Goal: Information Seeking & Learning: Find contact information

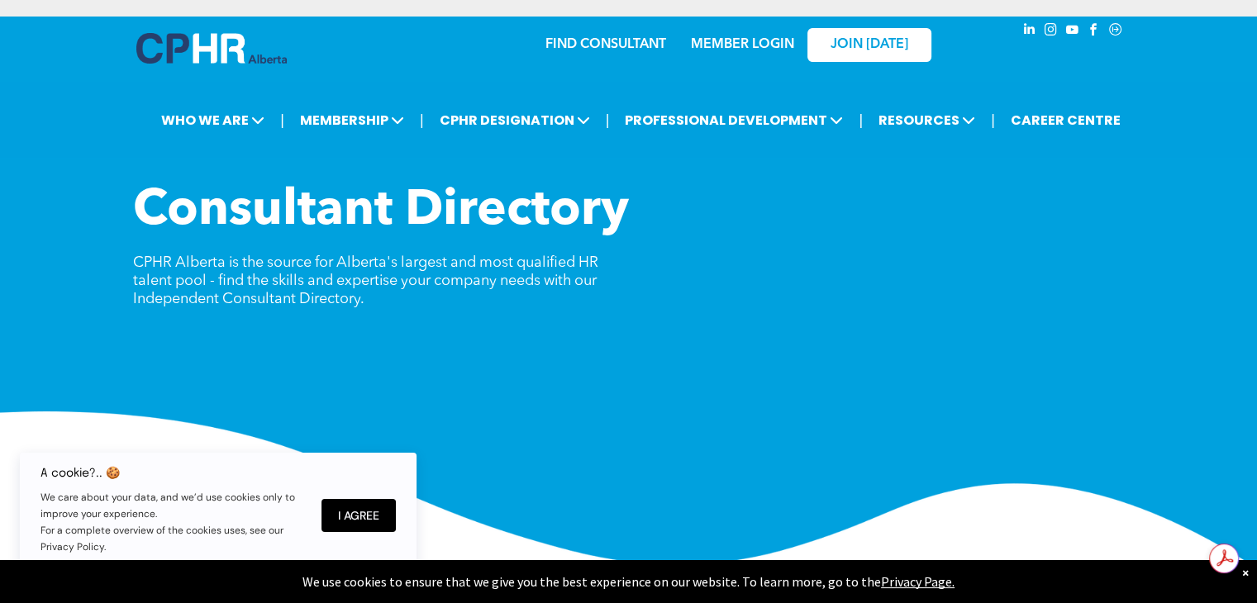
click at [638, 40] on div "MEMBER LOGIN" at bounding box center [707, 44] width 152 height 52
click at [628, 43] on link "FIND CONSULTANT" at bounding box center [606, 44] width 121 height 13
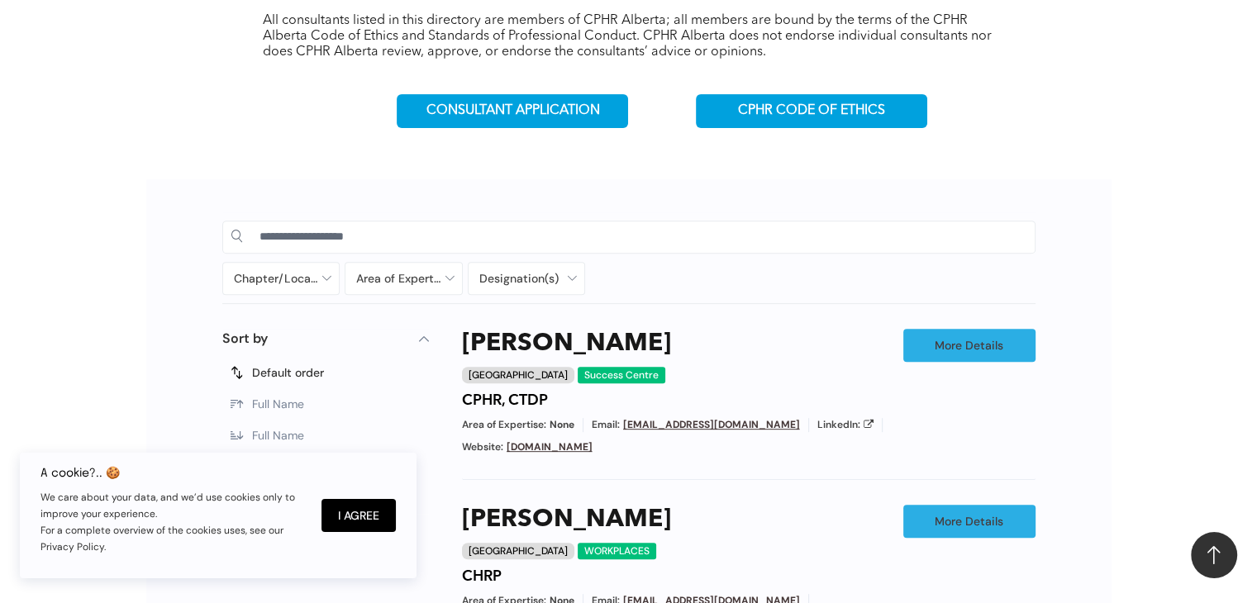
scroll to position [634, 0]
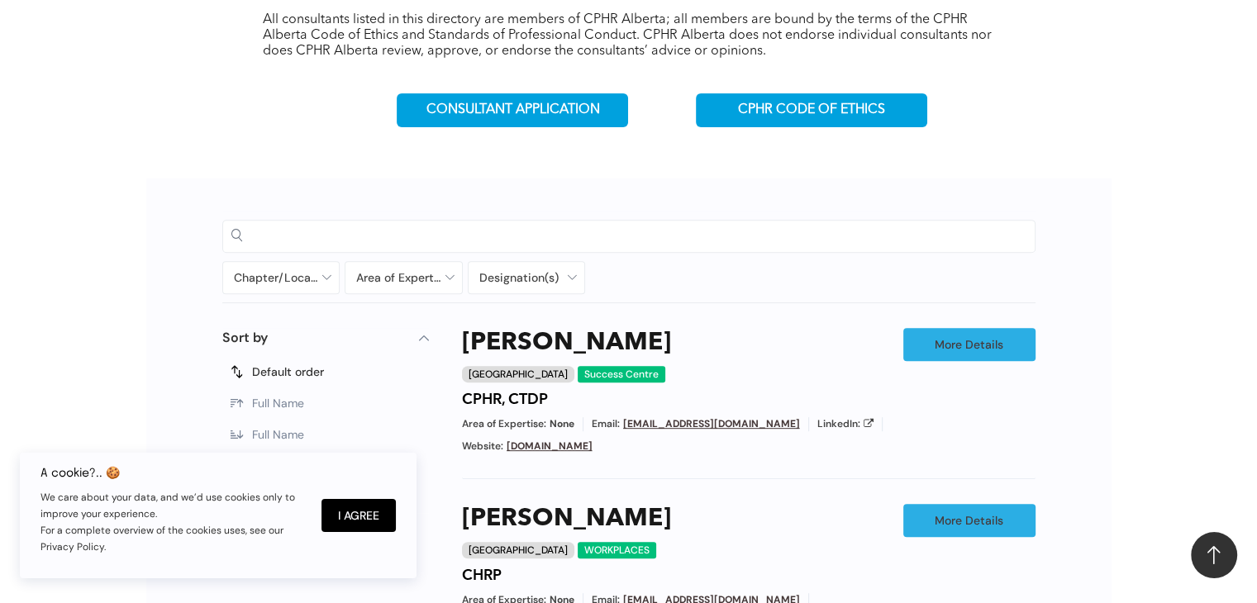
click at [466, 228] on input at bounding box center [643, 235] width 767 height 25
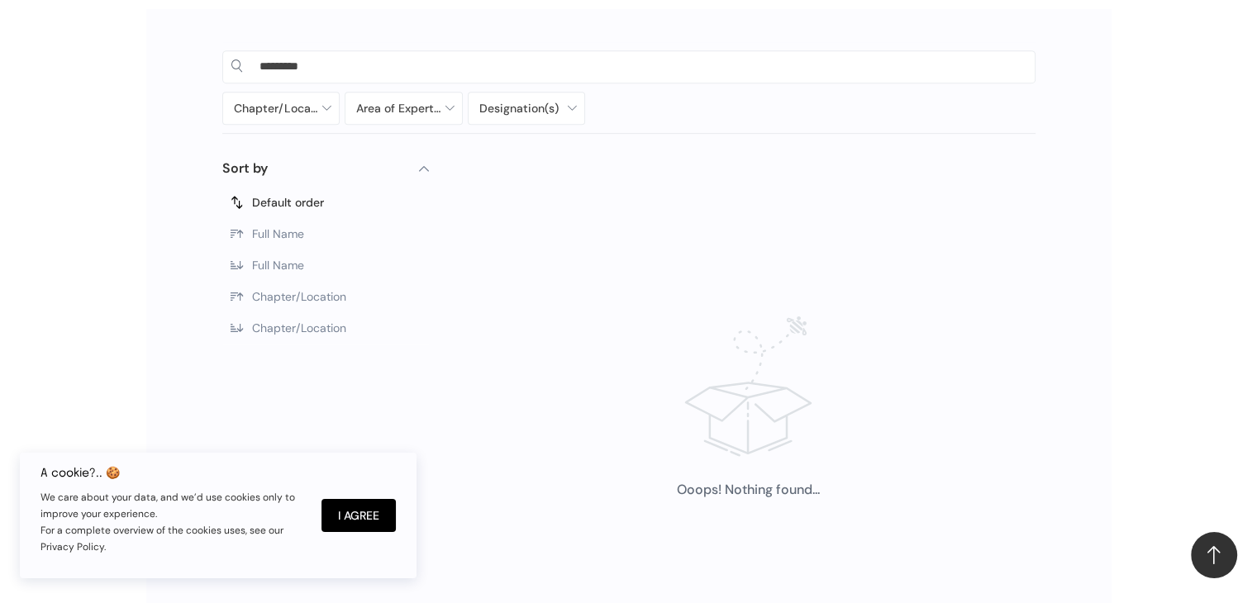
scroll to position [803, 0]
click at [276, 269] on span "Full Name" at bounding box center [278, 265] width 52 height 15
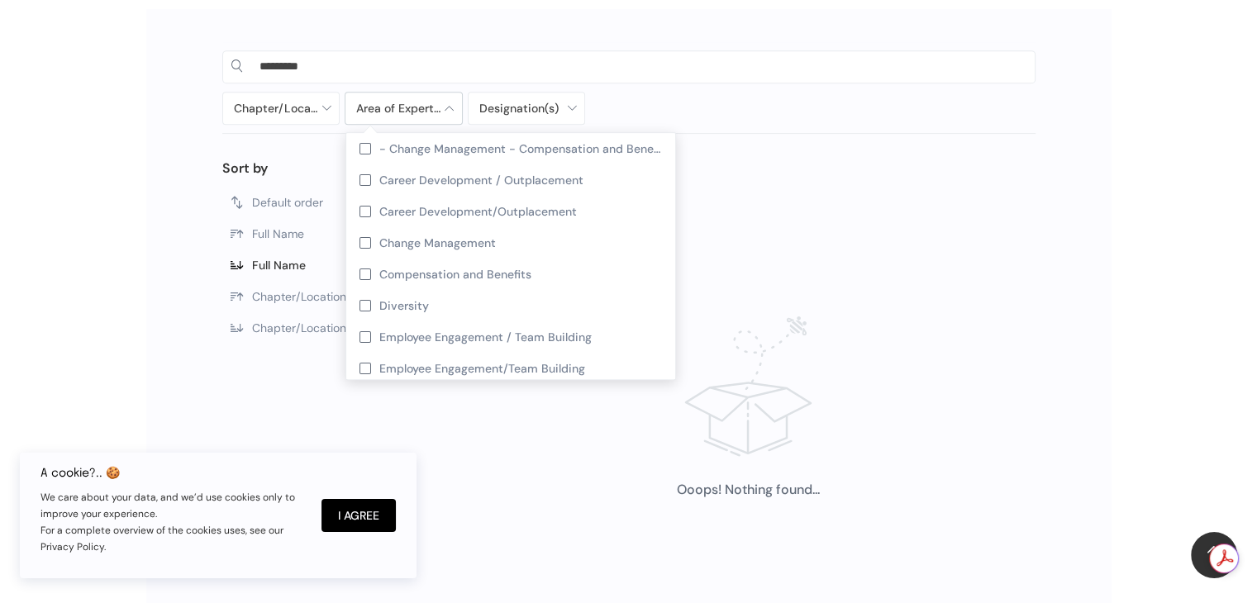
click at [450, 115] on div at bounding box center [403, 108] width 117 height 31
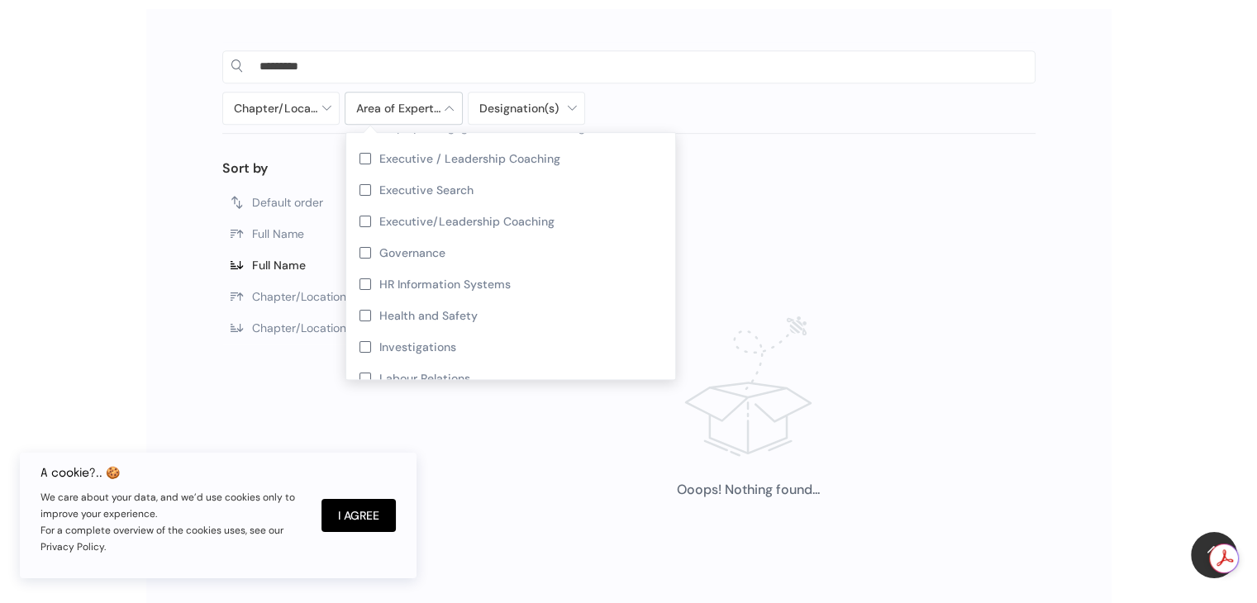
scroll to position [251, 0]
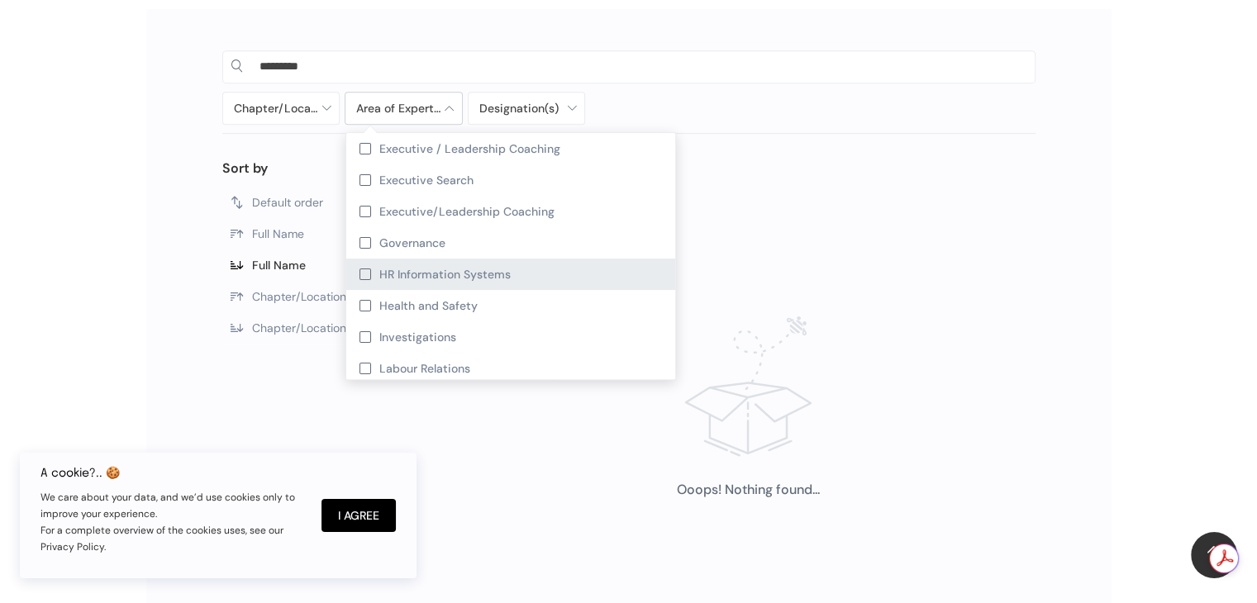
click at [436, 269] on span "HR Information Systems" at bounding box center [444, 274] width 131 height 15
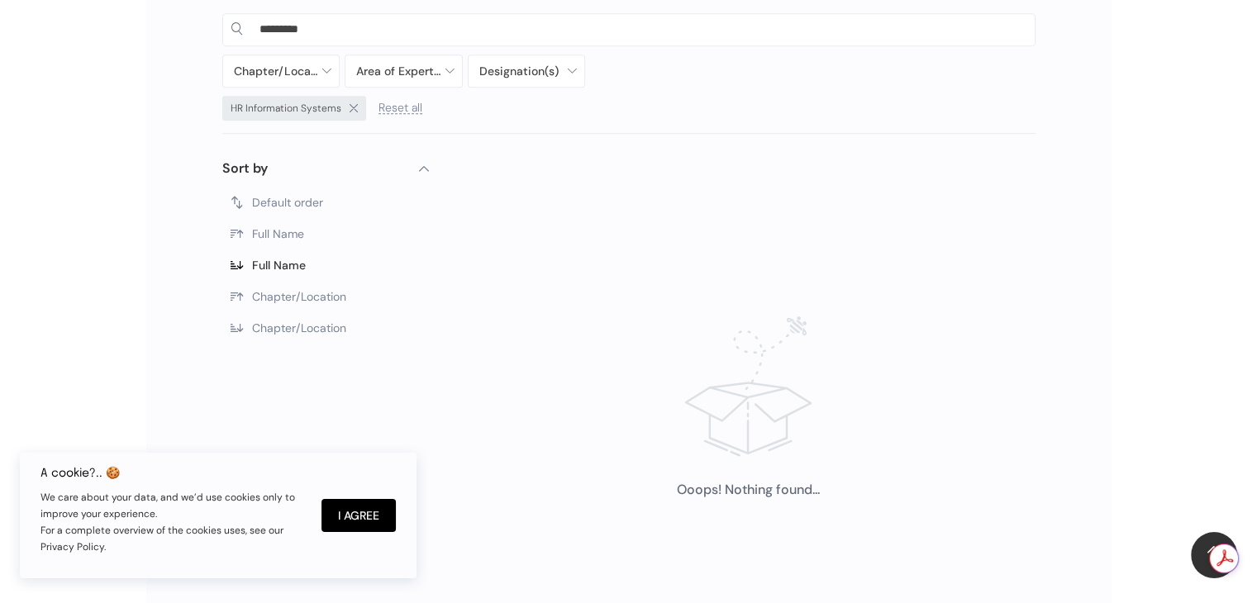
click at [615, 58] on div "Chapter/Location [GEOGRAPHIC_DATA] [GEOGRAPHIC_DATA] [GEOGRAPHIC_DATA] [GEOGRAP…" at bounding box center [527, 71] width 610 height 33
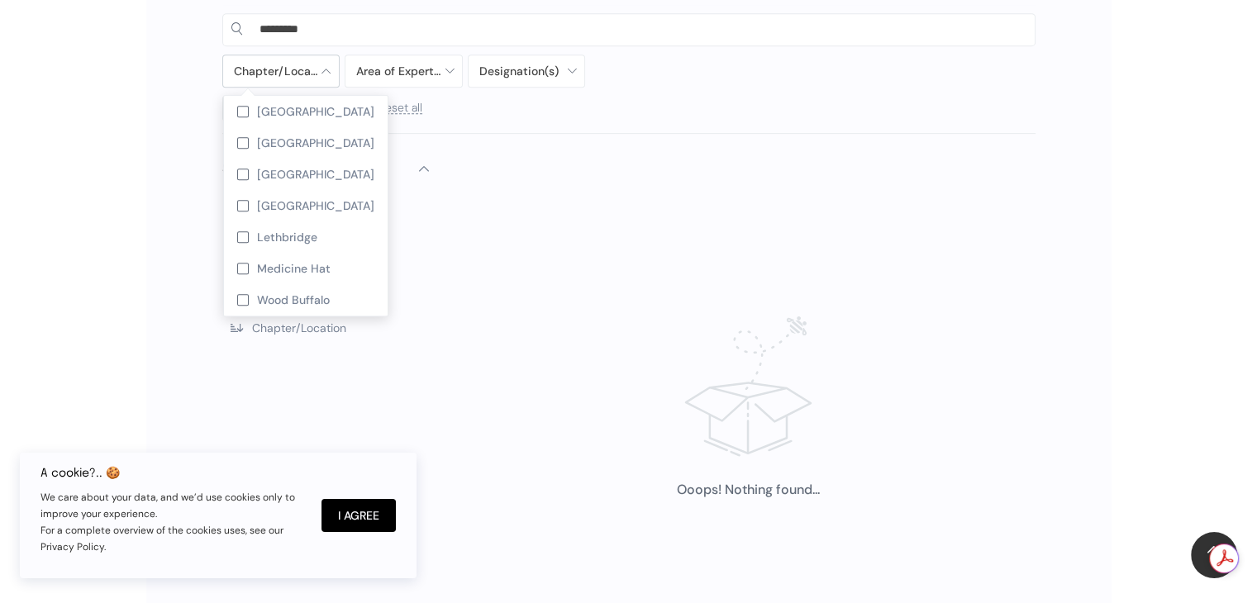
click at [291, 60] on div at bounding box center [281, 70] width 117 height 31
click at [264, 104] on span "[GEOGRAPHIC_DATA]" at bounding box center [315, 111] width 117 height 15
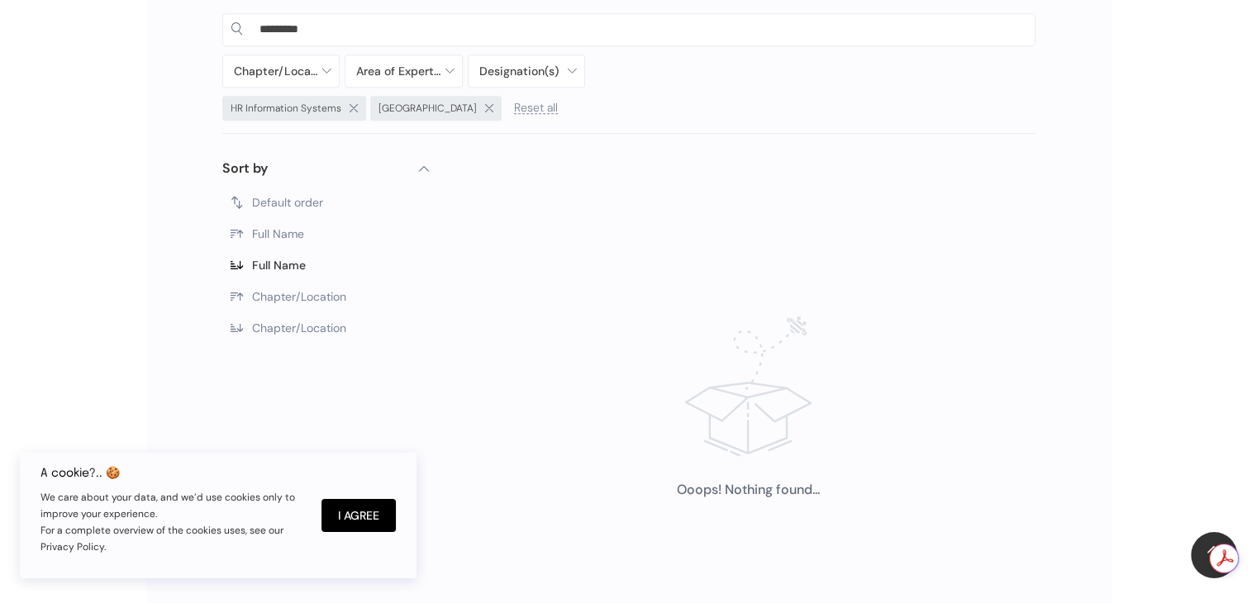
click at [569, 101] on div "HR Information Systems [GEOGRAPHIC_DATA] Reset all" at bounding box center [527, 110] width 610 height 29
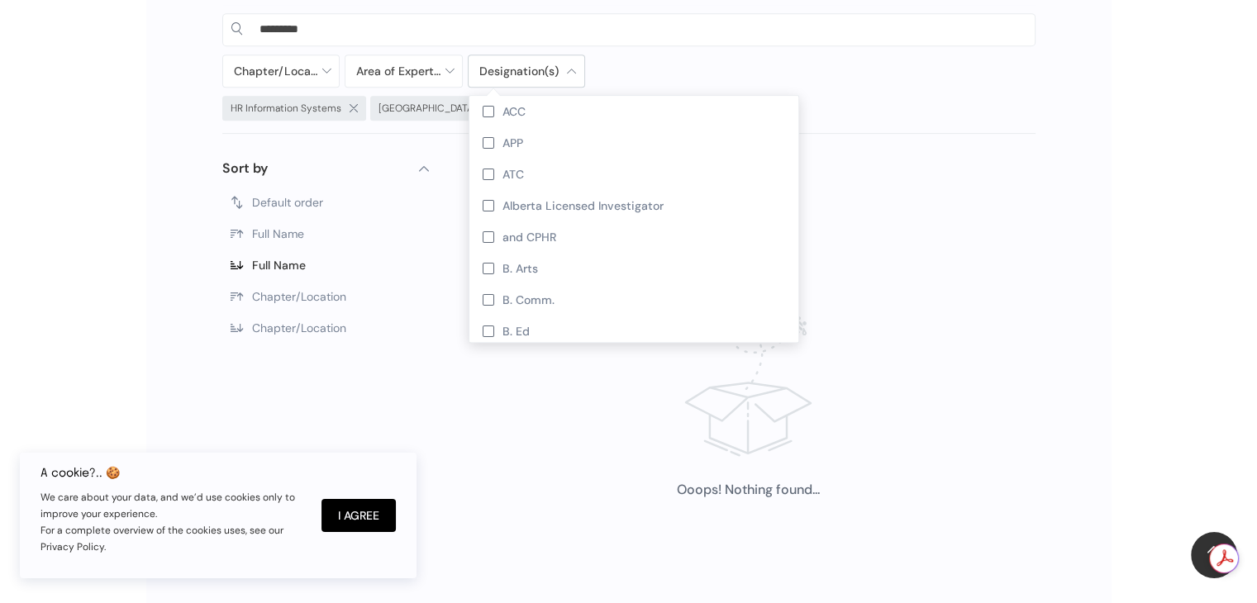
click at [565, 78] on div at bounding box center [527, 70] width 117 height 31
click at [522, 223] on div "and CPHR" at bounding box center [633, 237] width 329 height 31
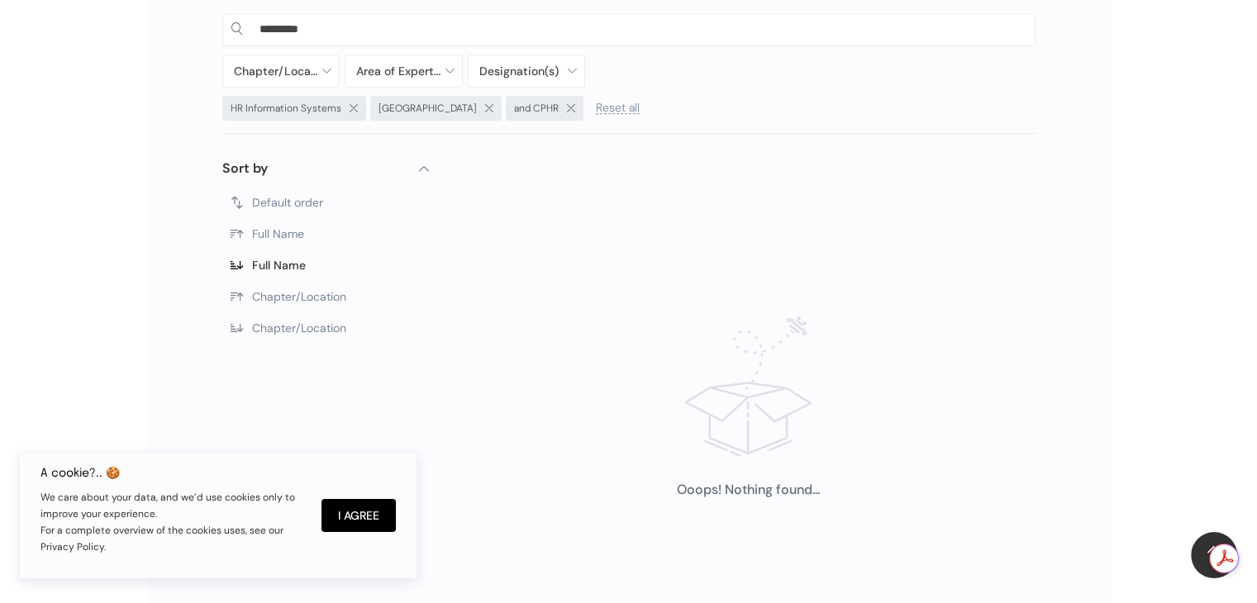
click at [685, 60] on div "Chapter/Location [GEOGRAPHIC_DATA] [GEOGRAPHIC_DATA] [GEOGRAPHIC_DATA] [GEOGRAP…" at bounding box center [527, 71] width 610 height 33
click at [657, 17] on input "*********" at bounding box center [643, 29] width 767 height 25
click at [353, 105] on span at bounding box center [354, 108] width 8 height 8
click at [341, 24] on input "*******" at bounding box center [643, 29] width 767 height 25
type input "*********"
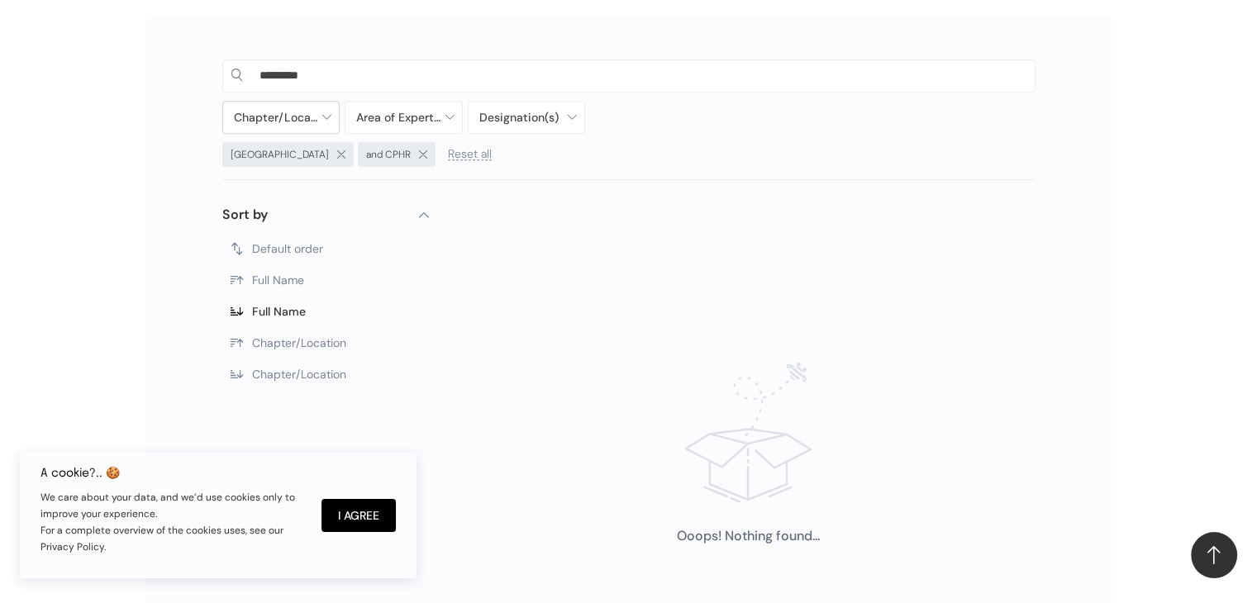
scroll to position [793, 0]
click at [331, 68] on input "*********" at bounding box center [643, 76] width 767 height 25
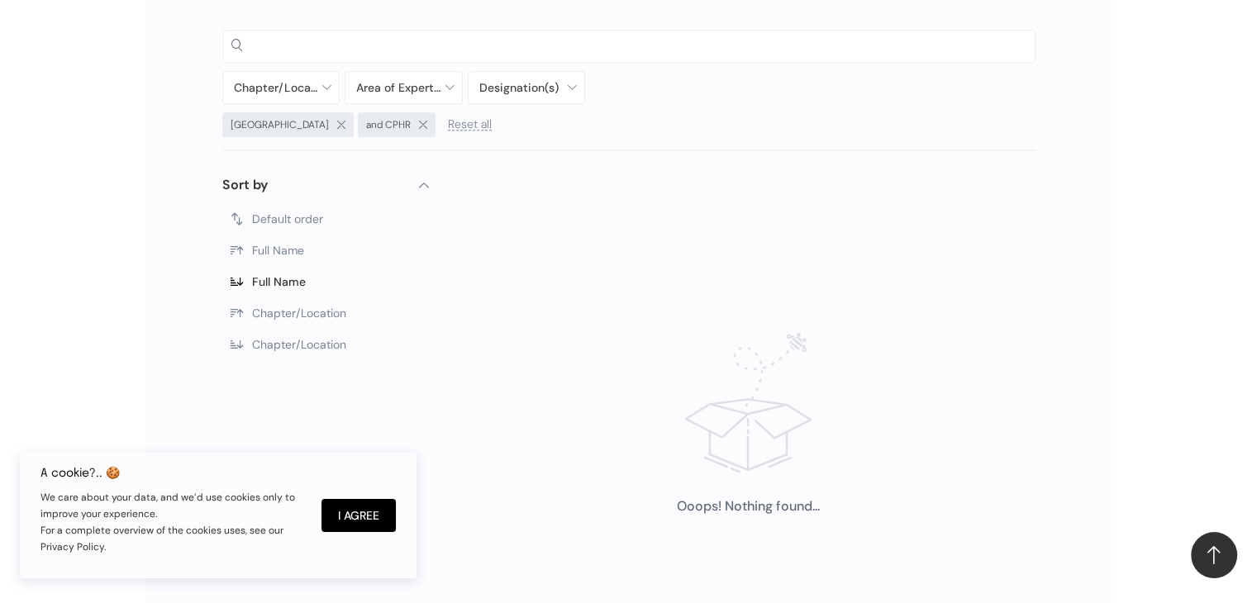
scroll to position [826, 0]
click at [343, 209] on label "Default order" at bounding box center [325, 217] width 207 height 31
click at [449, 42] on input at bounding box center [643, 43] width 767 height 25
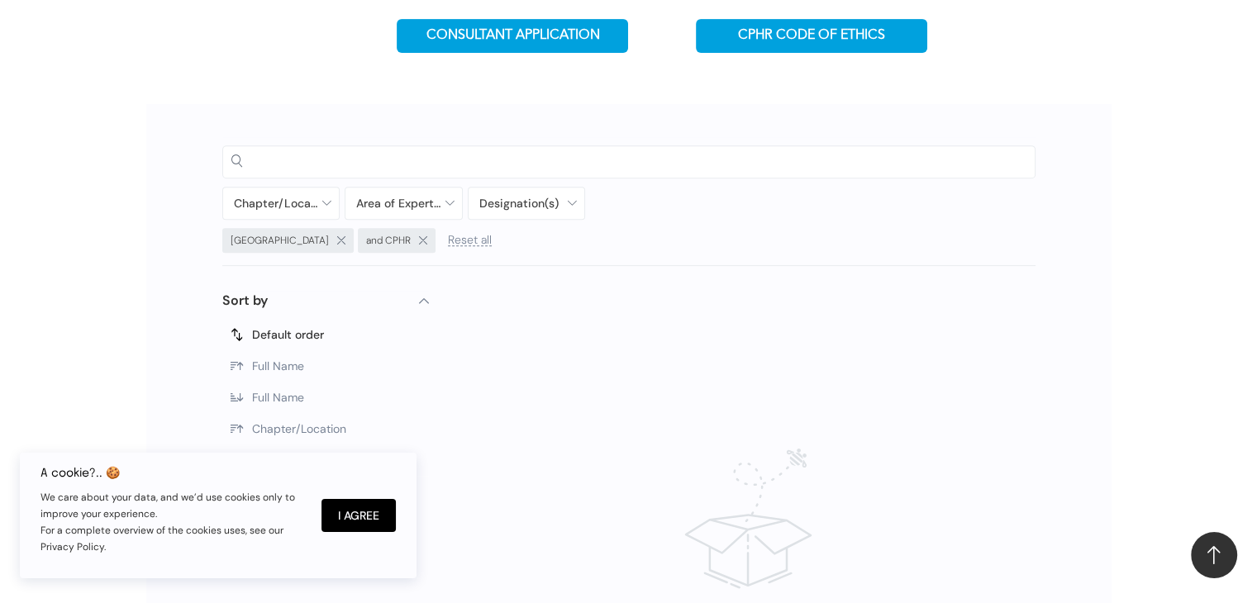
scroll to position [710, 0]
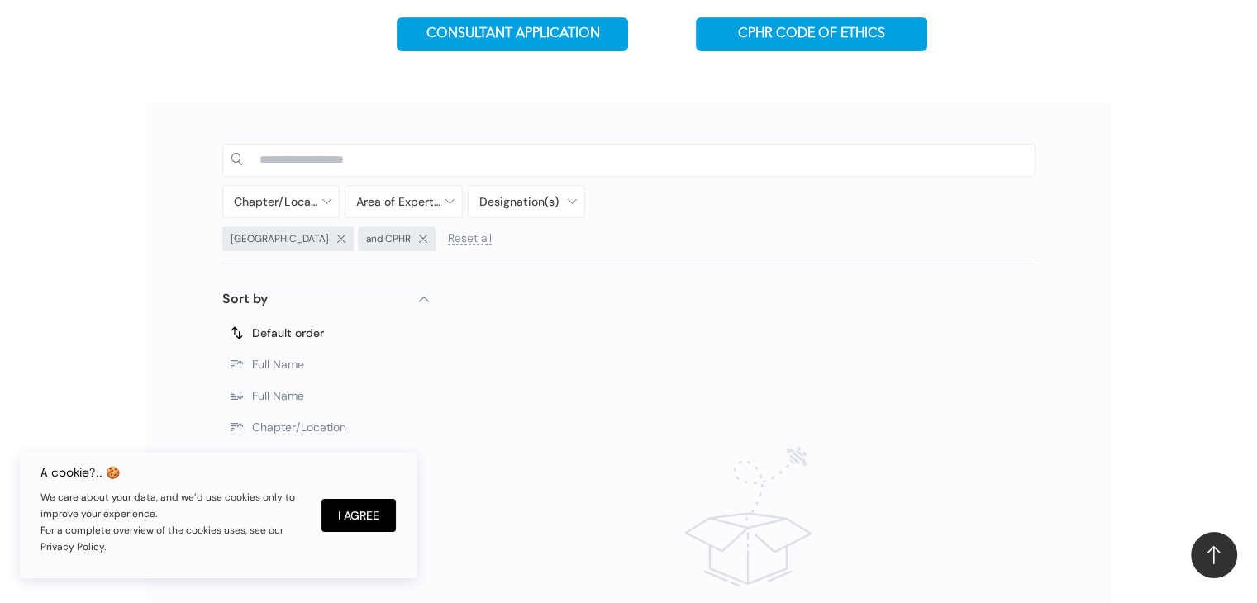
click at [448, 236] on span "Reset all" at bounding box center [470, 238] width 44 height 12
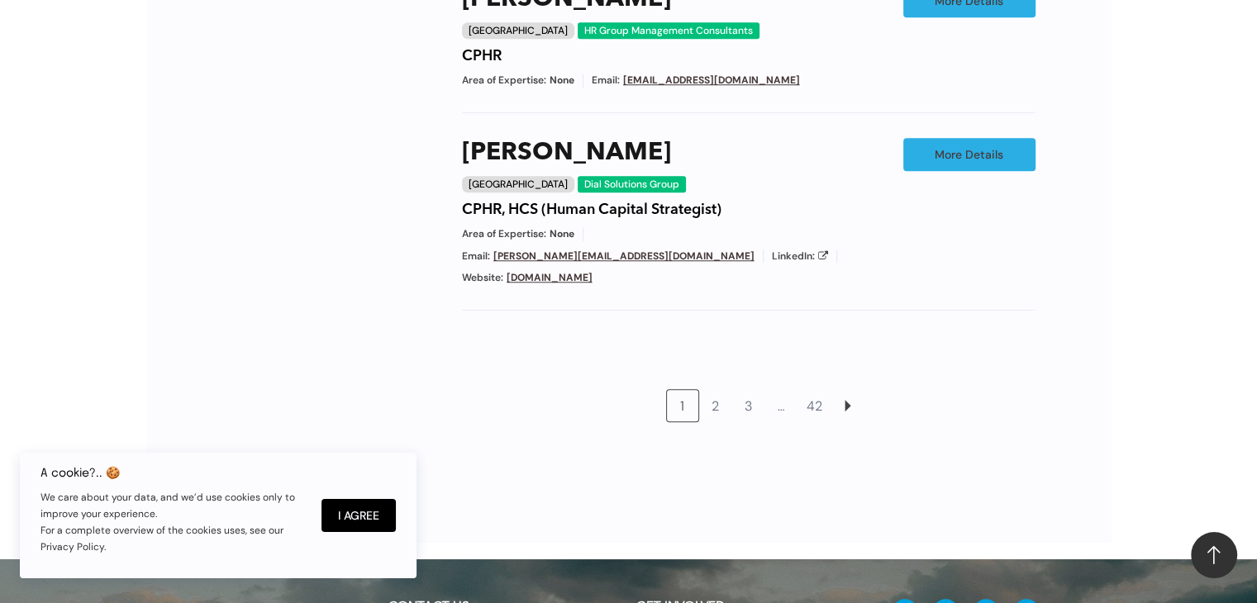
scroll to position [1570, 0]
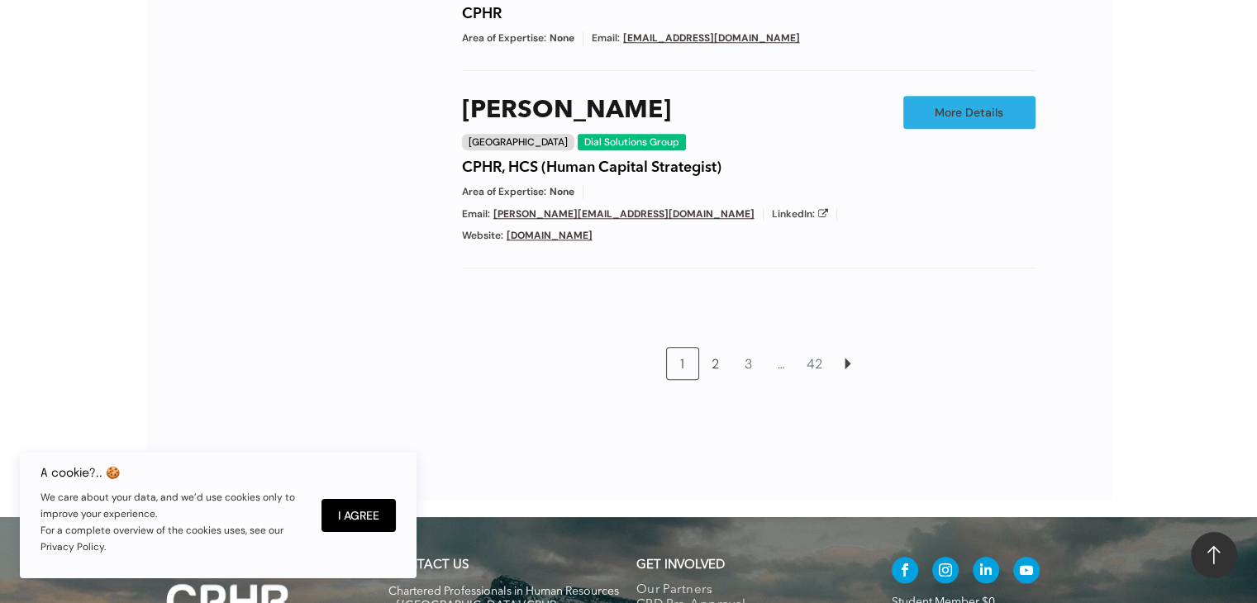
click at [718, 348] on link "2" at bounding box center [715, 363] width 31 height 31
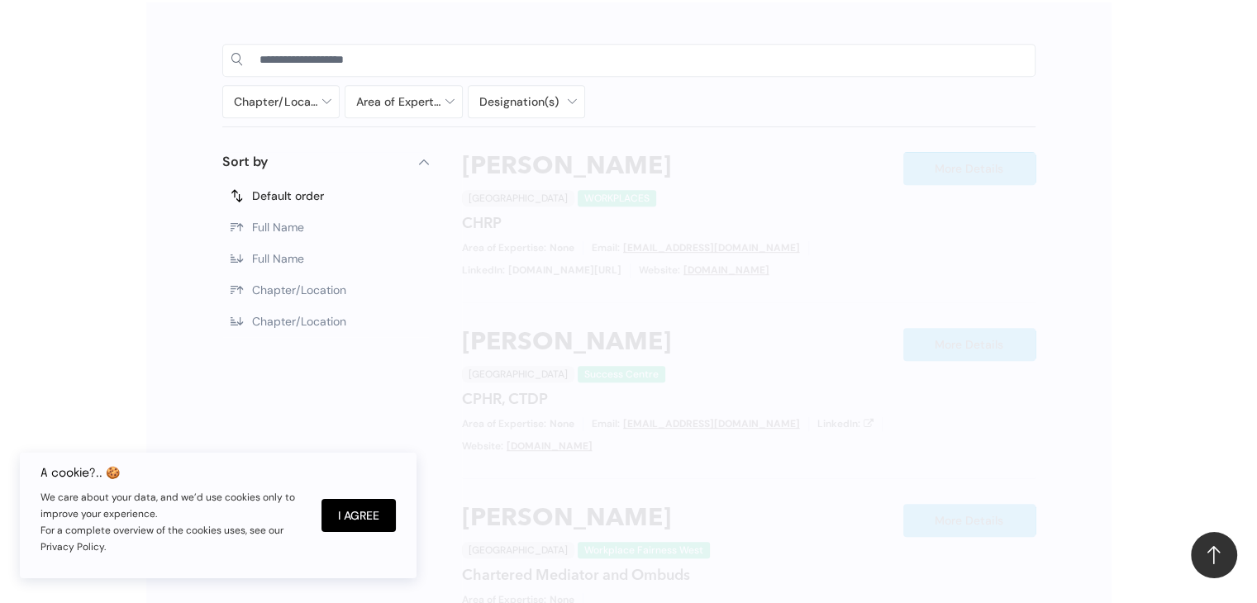
scroll to position [810, 0]
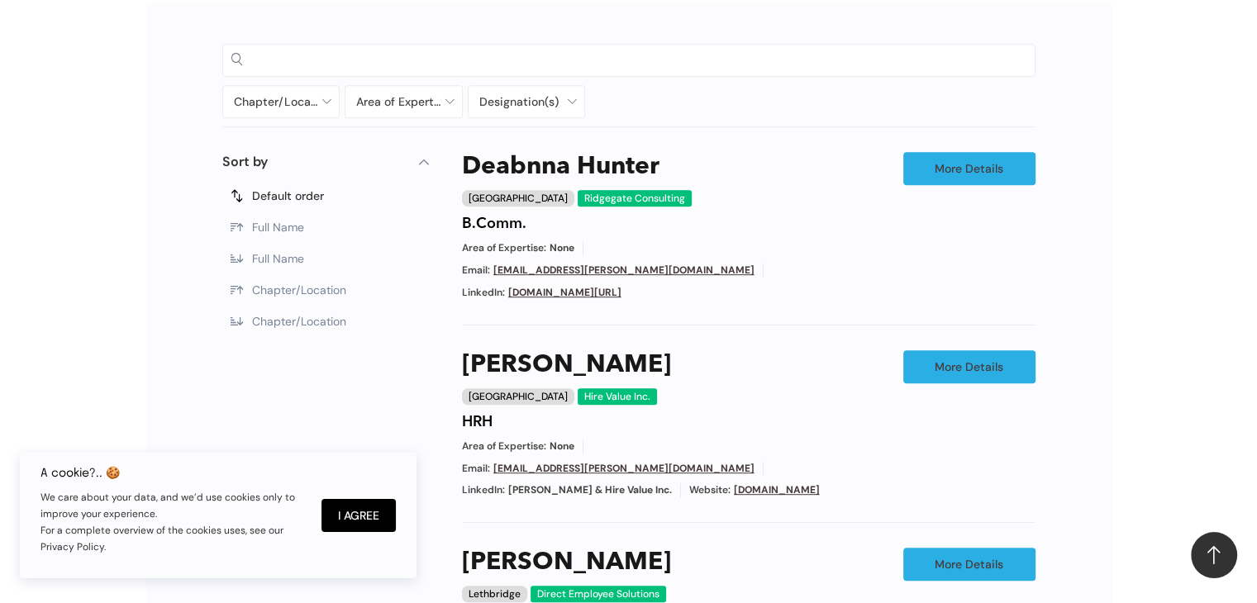
click at [628, 60] on input at bounding box center [643, 59] width 767 height 25
type input "*"
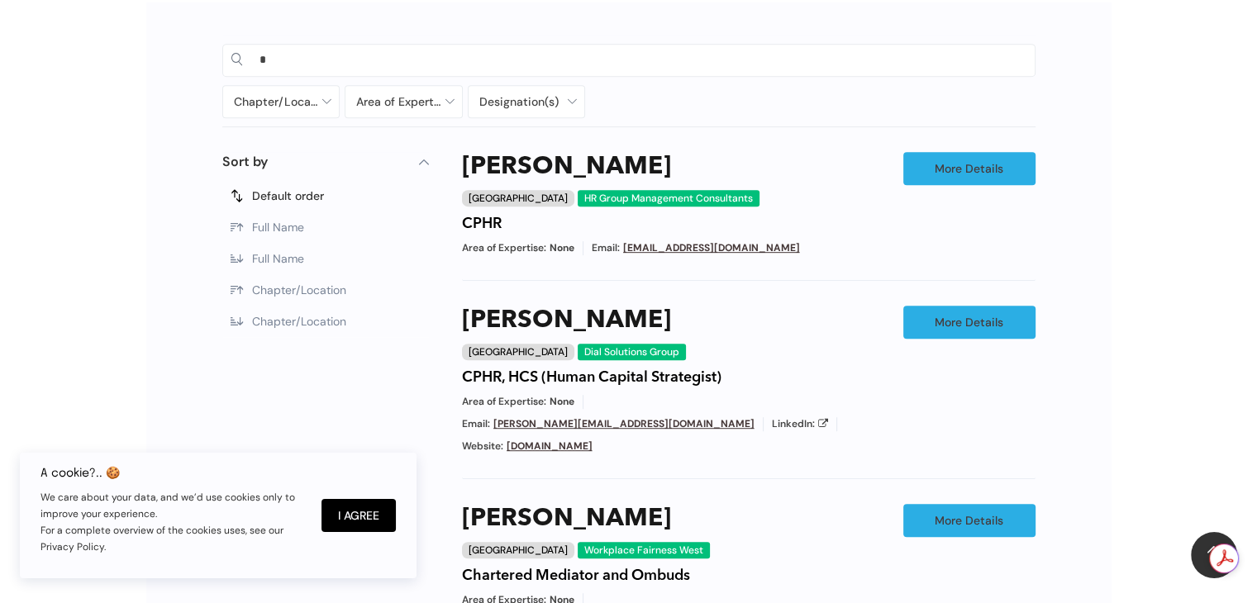
click at [311, 222] on label "Full Name" at bounding box center [325, 227] width 207 height 31
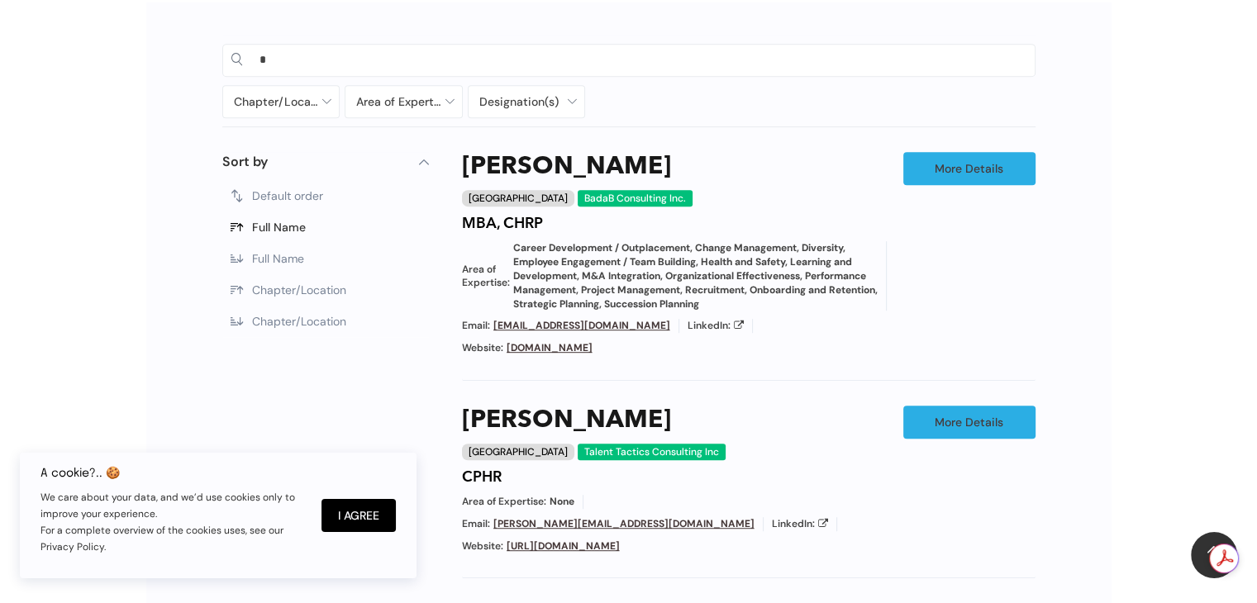
click at [446, 50] on input "*" at bounding box center [643, 59] width 767 height 25
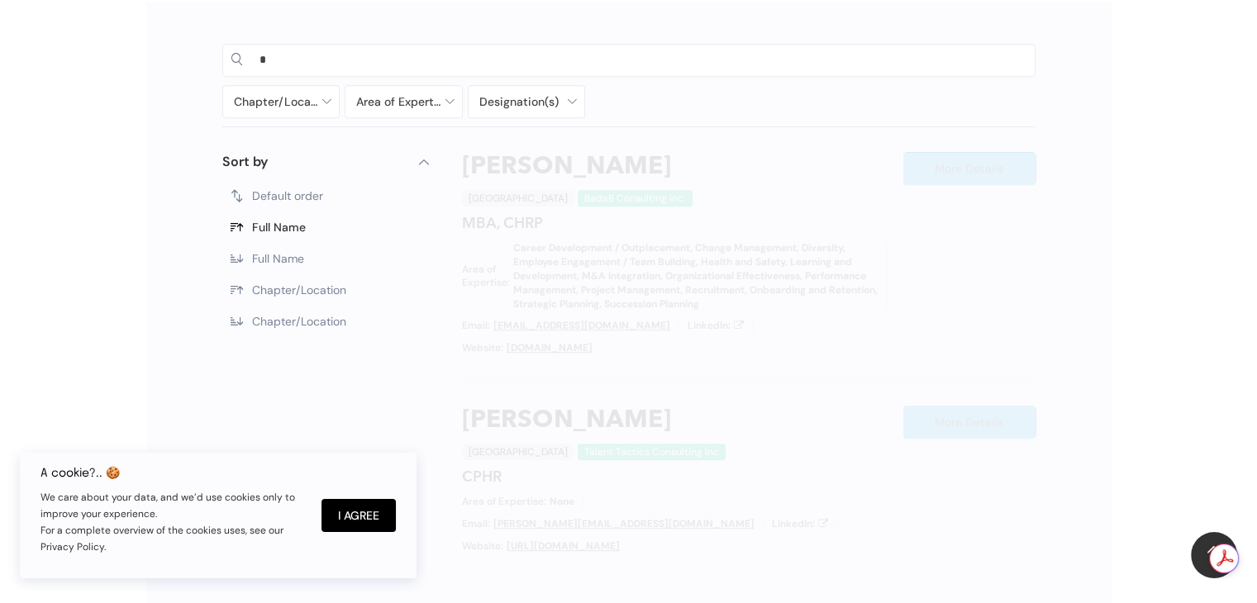
type input "*"
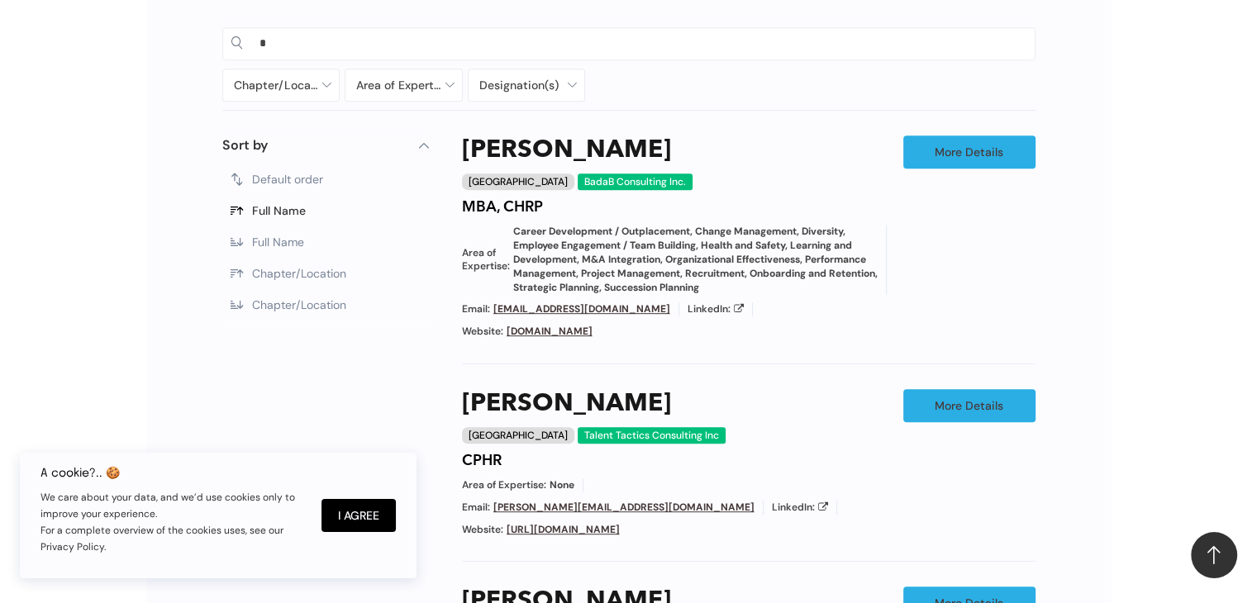
scroll to position [807, 0]
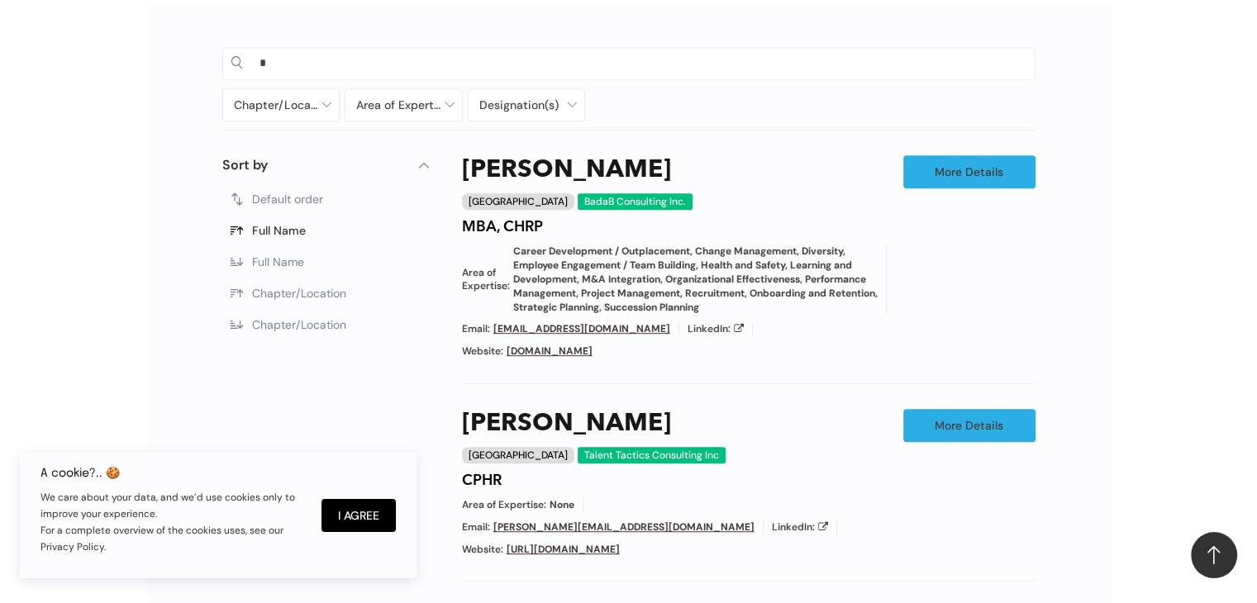
click at [307, 246] on label "Full Name" at bounding box center [325, 261] width 207 height 31
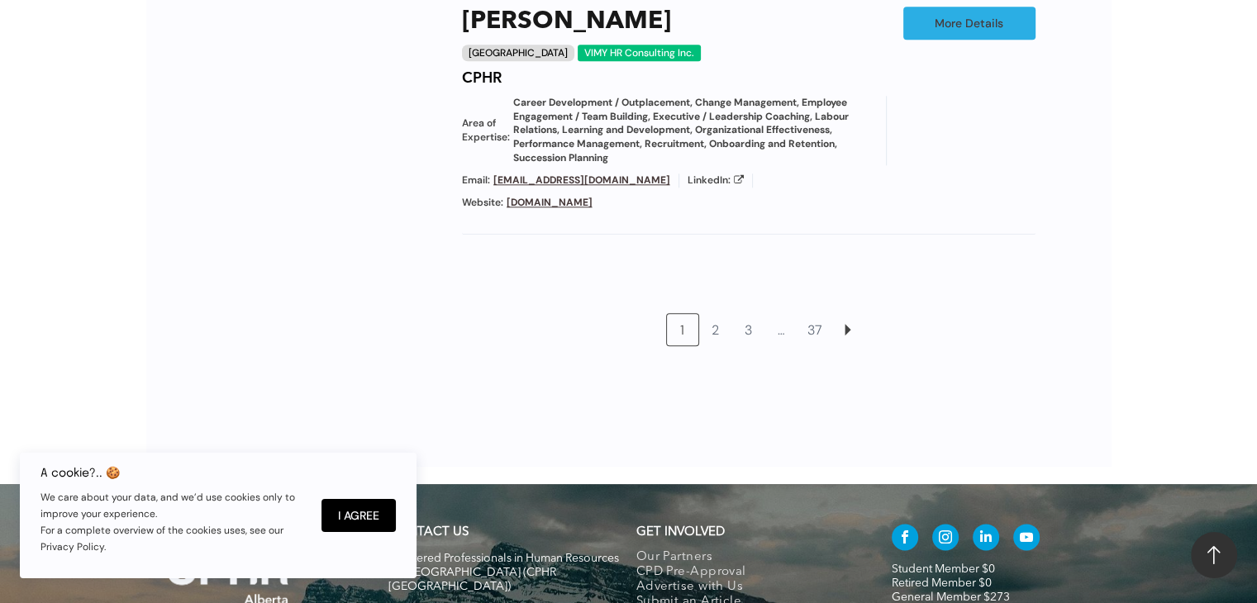
scroll to position [1893, 0]
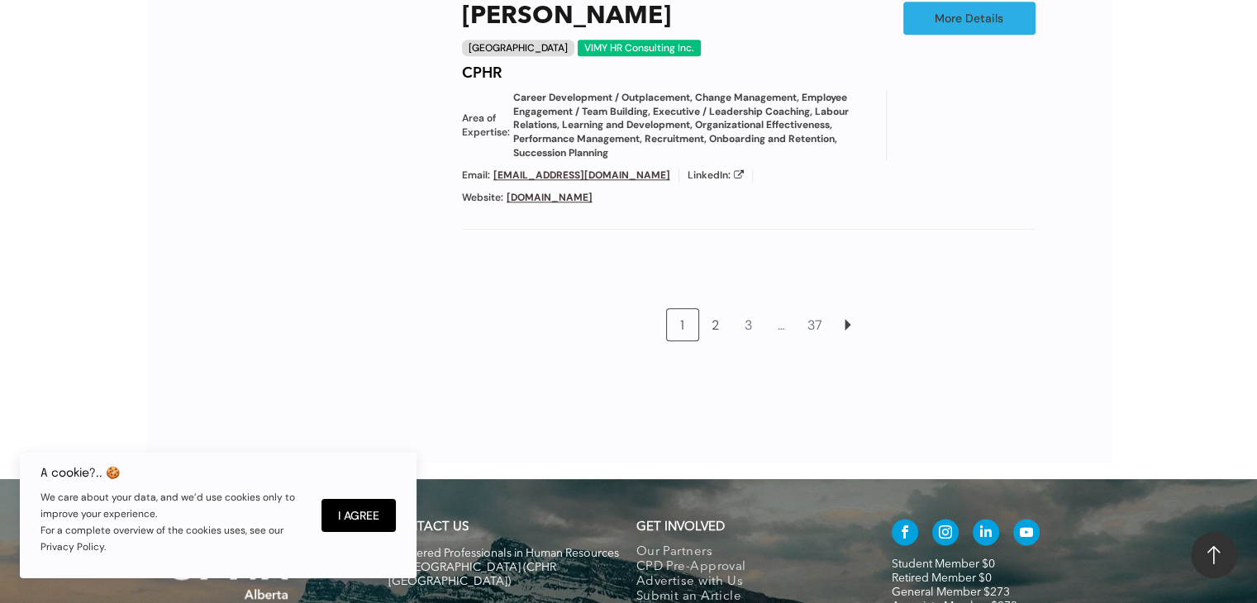
click at [717, 309] on link "2" at bounding box center [715, 324] width 31 height 31
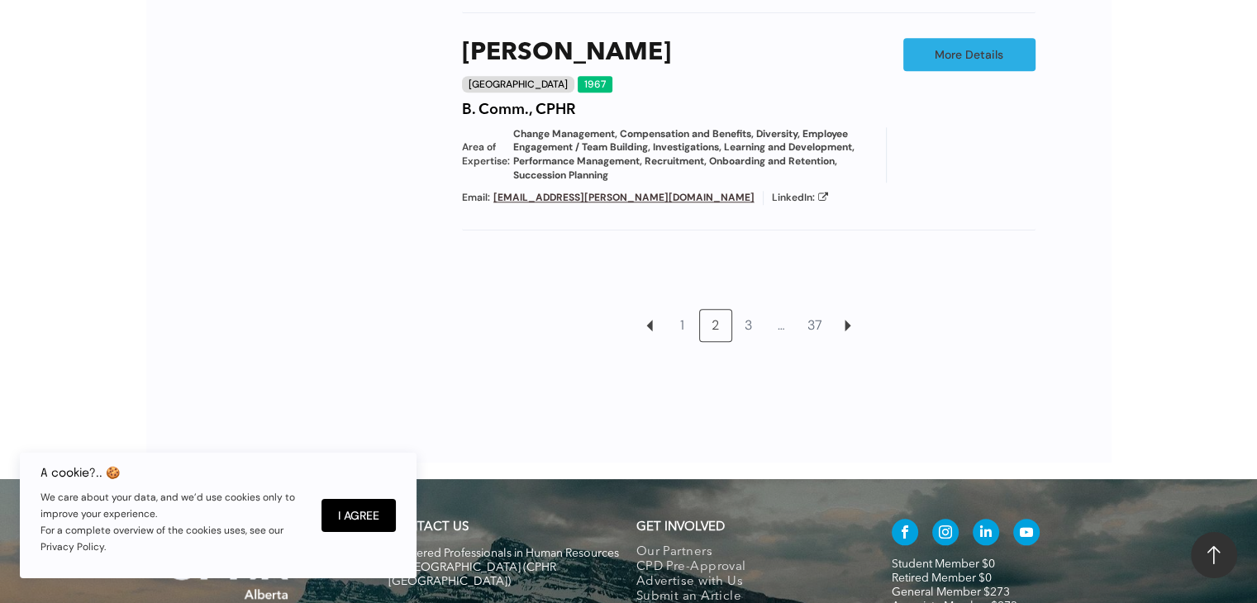
scroll to position [1779, 0]
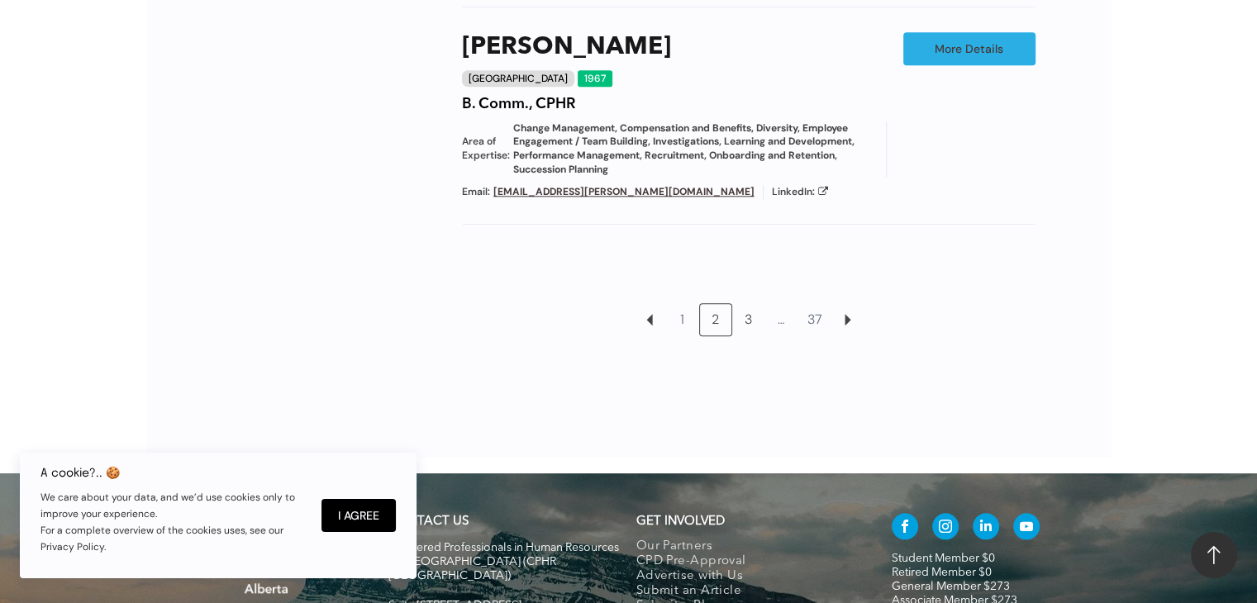
click at [746, 304] on link "3" at bounding box center [748, 319] width 31 height 31
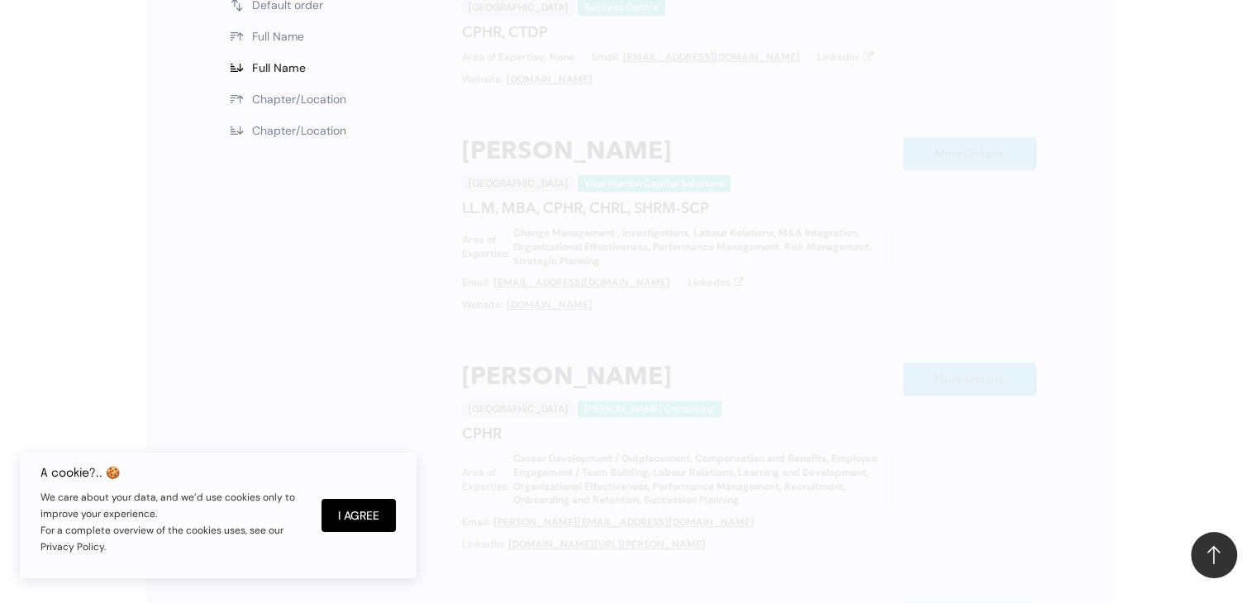
scroll to position [810, 0]
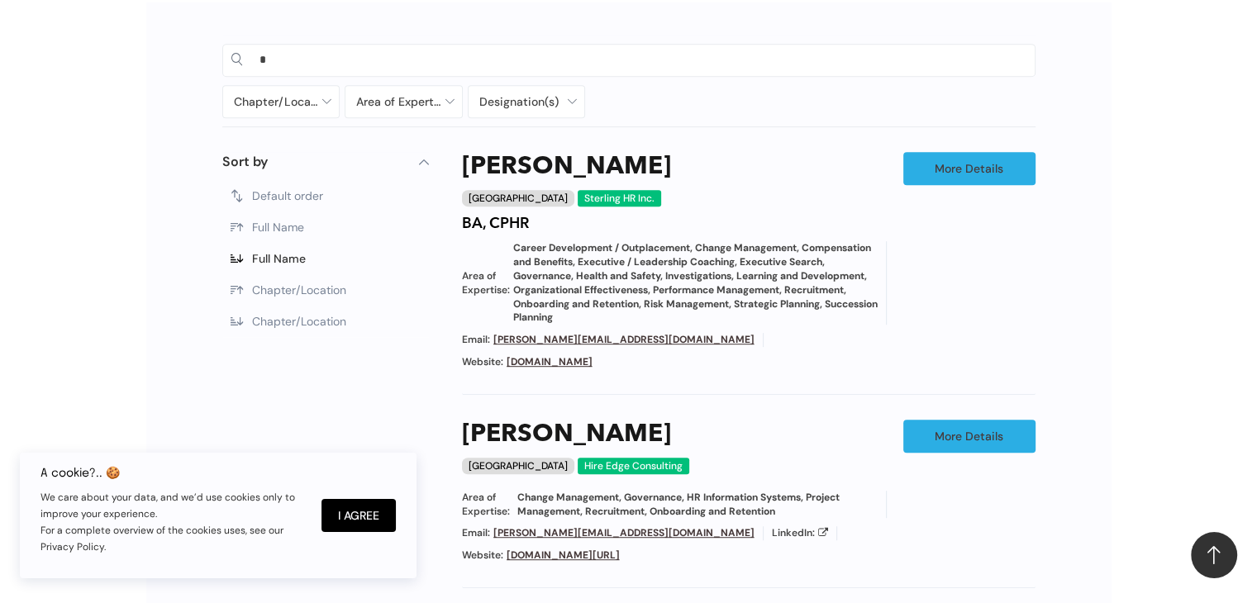
click at [637, 47] on input "*" at bounding box center [643, 59] width 767 height 25
